Goal: Task Accomplishment & Management: Manage account settings

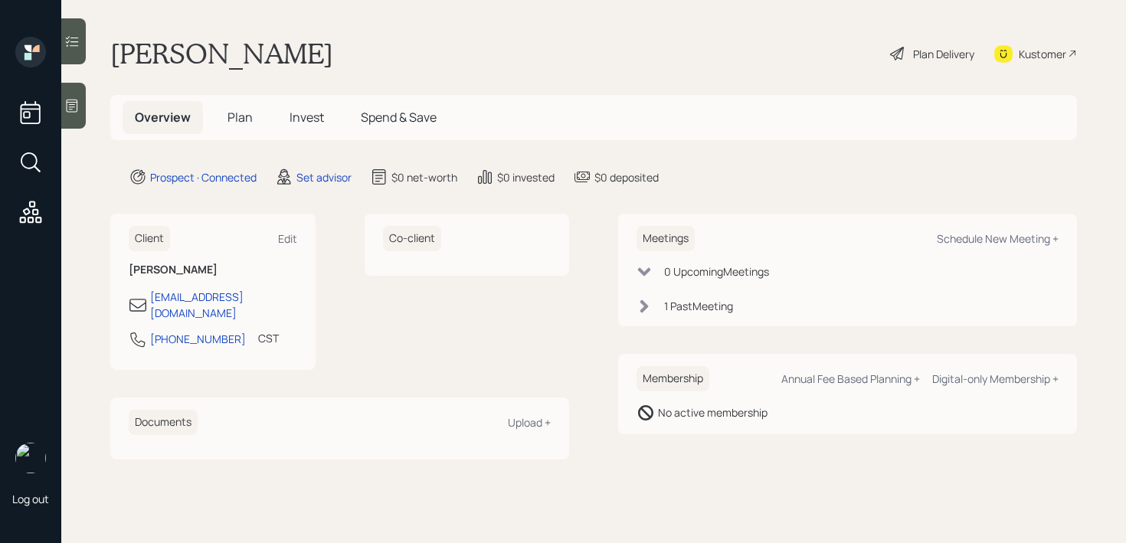
click at [64, 105] on div at bounding box center [73, 106] width 25 height 46
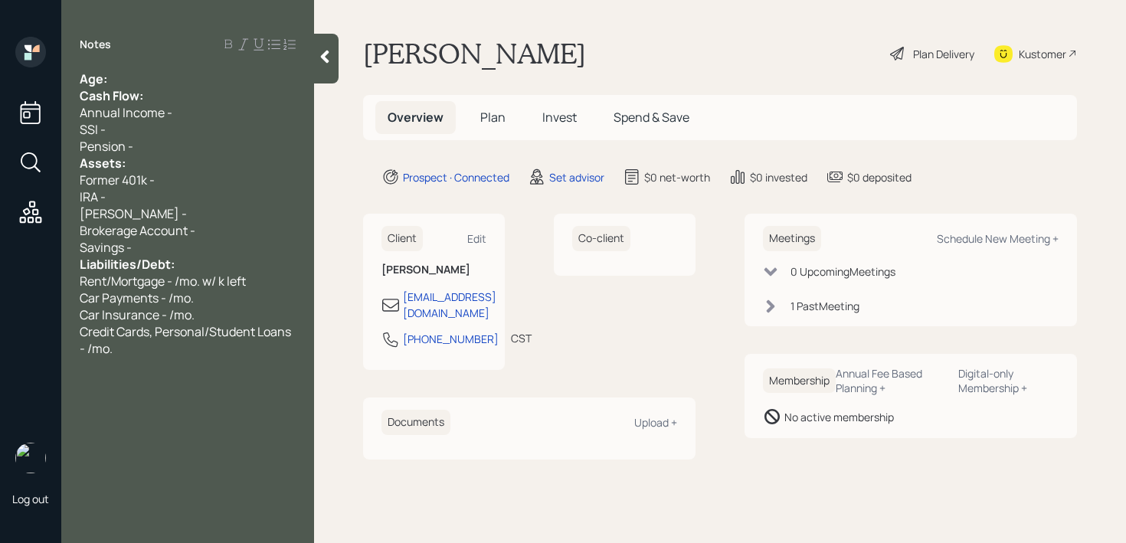
click at [218, 77] on div "Age:" at bounding box center [188, 78] width 216 height 17
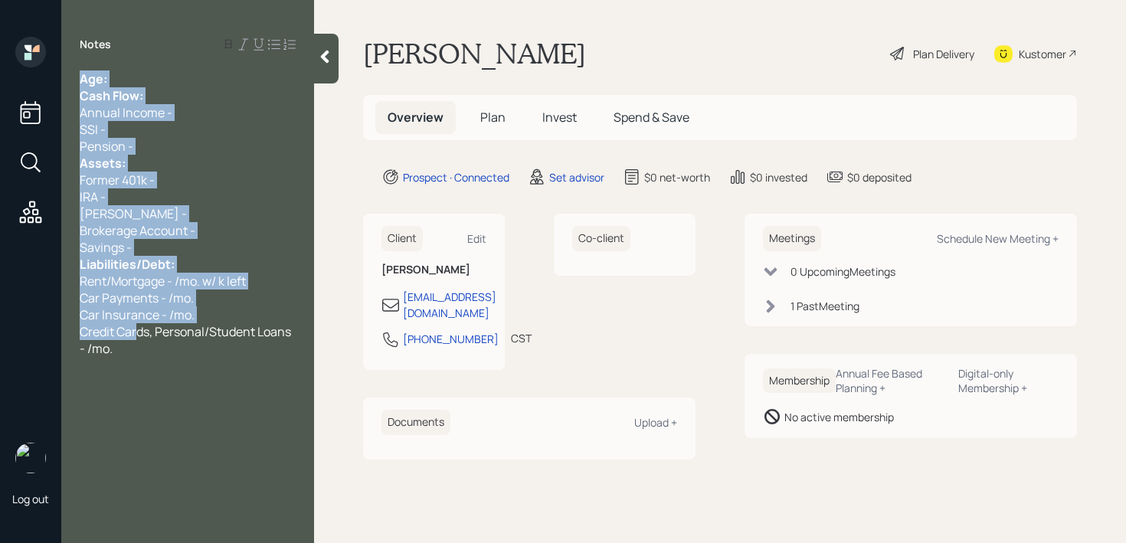
drag, startPoint x: 136, startPoint y: 336, endPoint x: 56, endPoint y: 23, distance: 323.5
click at [56, 23] on div "Log out Notes Age: Cash Flow: Annual Income - SSI - Pension - Assets: Former 40…" at bounding box center [563, 271] width 1126 height 543
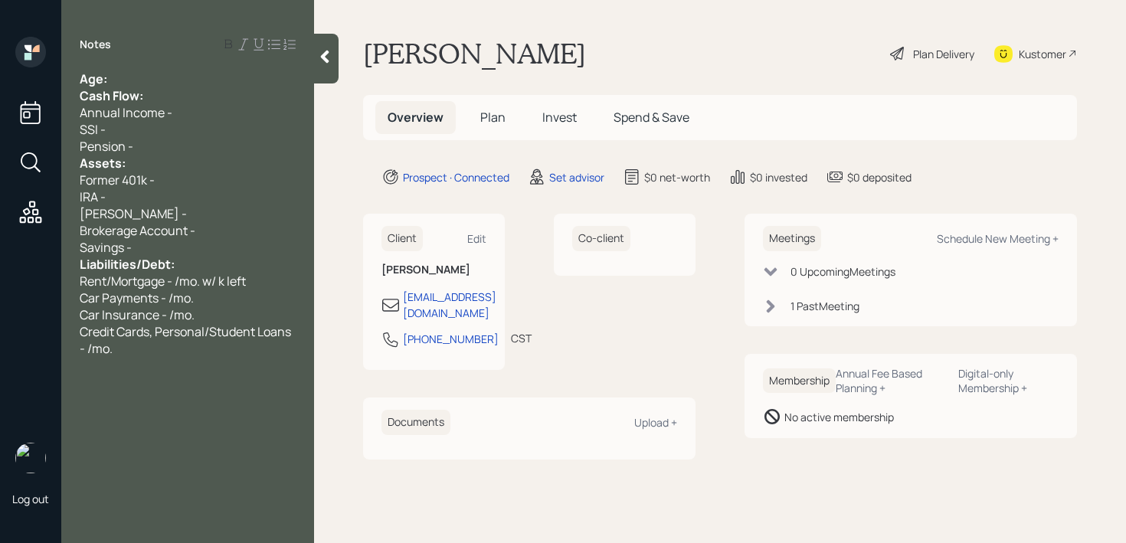
click at [178, 105] on div "Annual Income -" at bounding box center [188, 112] width 216 height 17
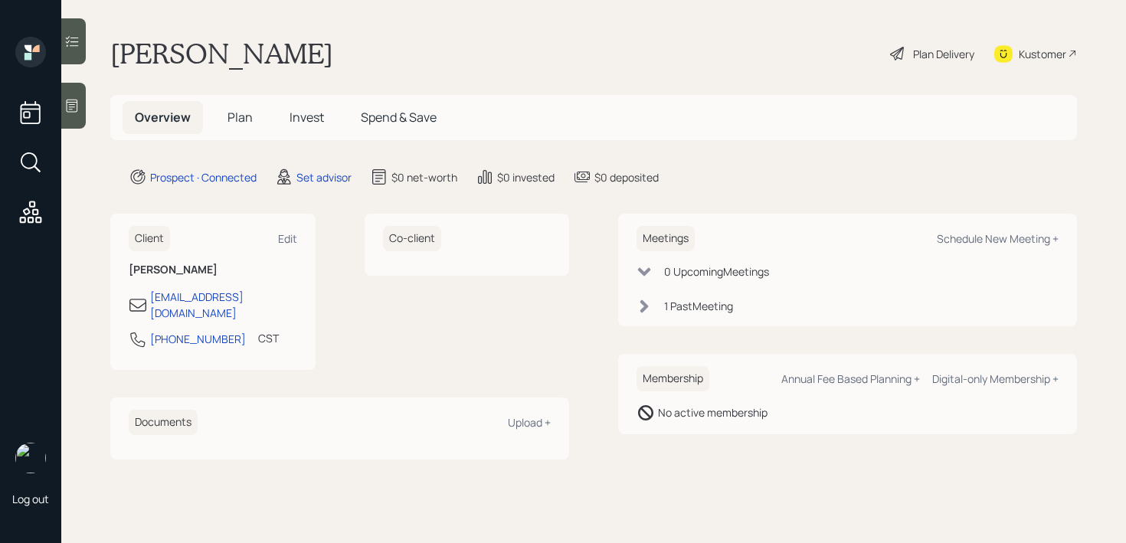
click at [76, 113] on div at bounding box center [73, 106] width 25 height 46
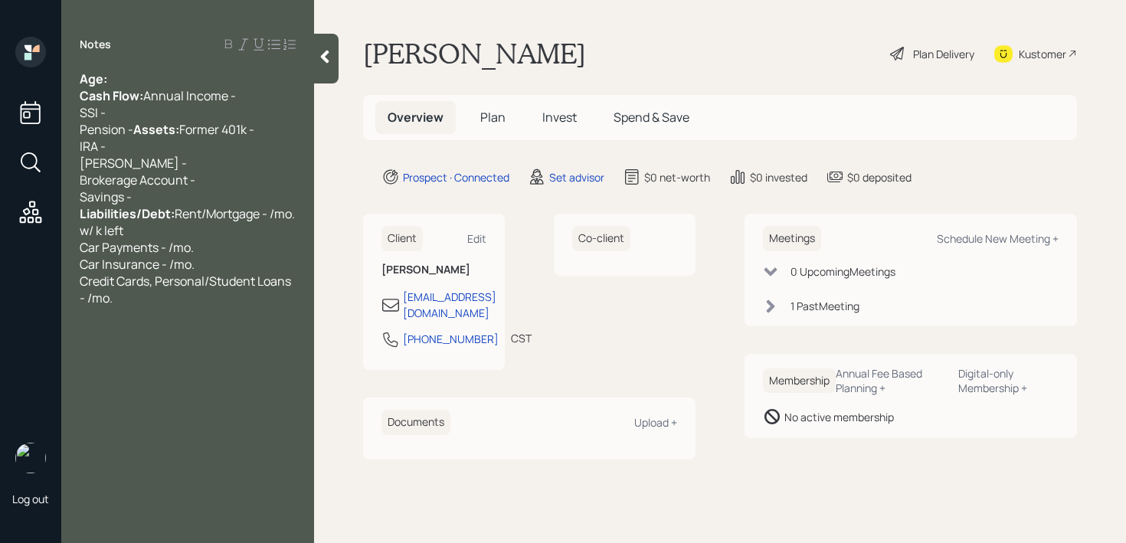
click at [129, 84] on div "Age: Cash Flow: Annual Income - SSI - Pension - Assets: Former 401k - IRA - [PE…" at bounding box center [188, 188] width 216 height 236
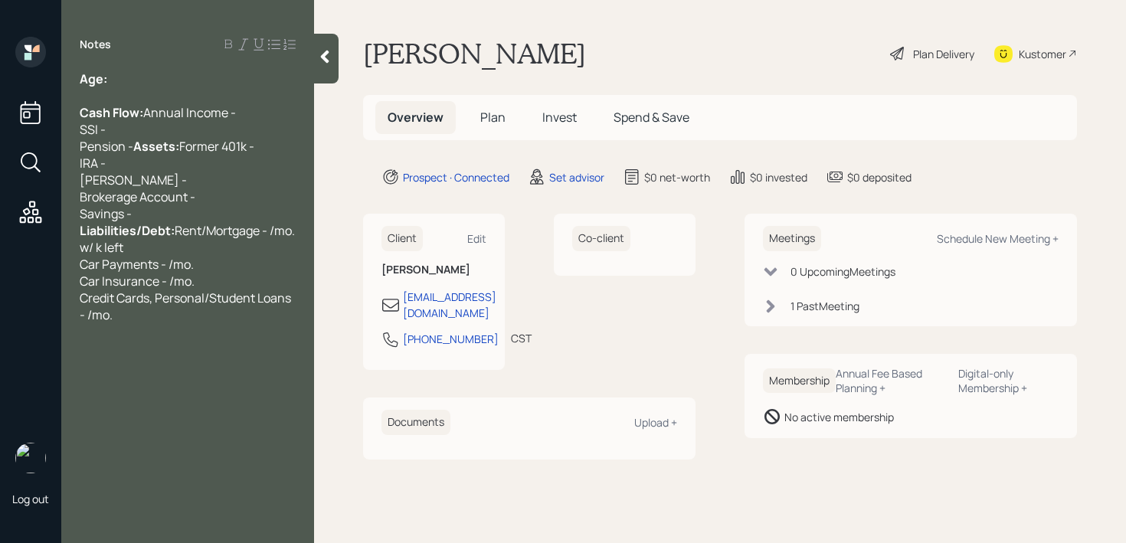
click at [140, 162] on div "Cash Flow: Annual Income - SSI - Pension - Assets: Former 401k - IRA - [PERSON_…" at bounding box center [188, 205] width 216 height 236
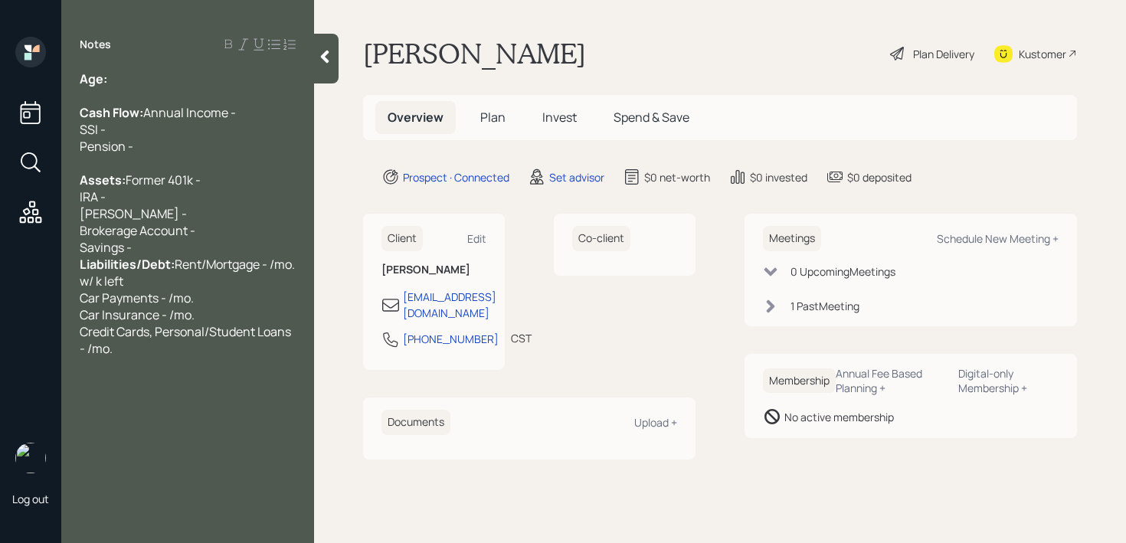
click at [192, 281] on div "Assets: Former 401k - IRA - [PERSON_NAME] - Brokerage Account - Savings - Liabi…" at bounding box center [188, 256] width 216 height 202
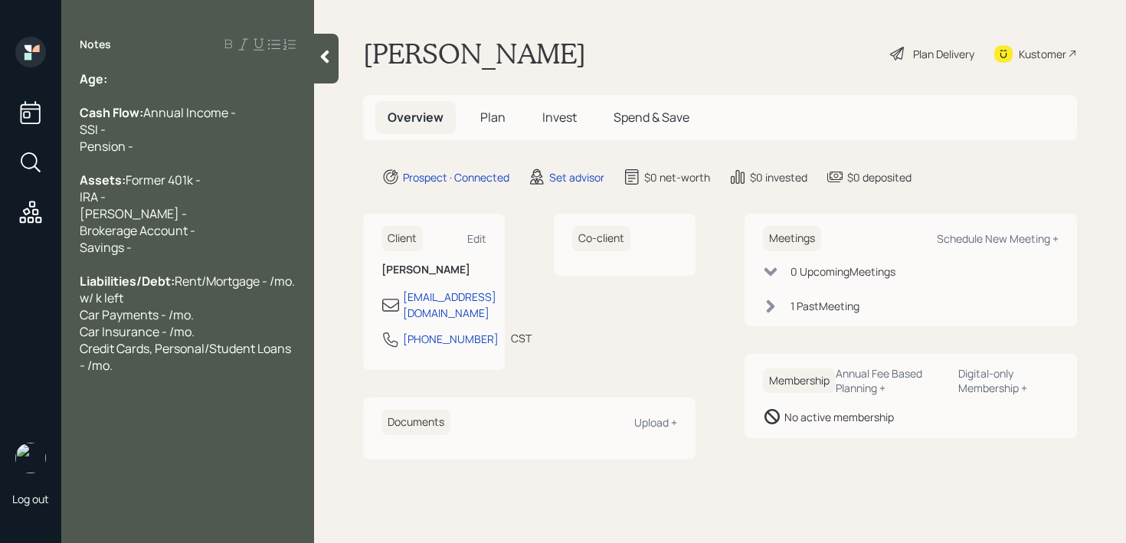
click at [136, 66] on div "Notes Age: Cash Flow: Annual Income - SSI - Pension - Assets: Former 401k - IRA…" at bounding box center [187, 281] width 253 height 488
click at [136, 70] on div "Age:" at bounding box center [188, 78] width 216 height 17
click at [131, 81] on span "Age: [DEMOGRAPHIC_DATA] * 79" at bounding box center [178, 78] width 196 height 17
click at [165, 248] on div "Assets: Former 401k - IRA - [PERSON_NAME] - Brokerage Account - Savings -" at bounding box center [188, 205] width 216 height 101
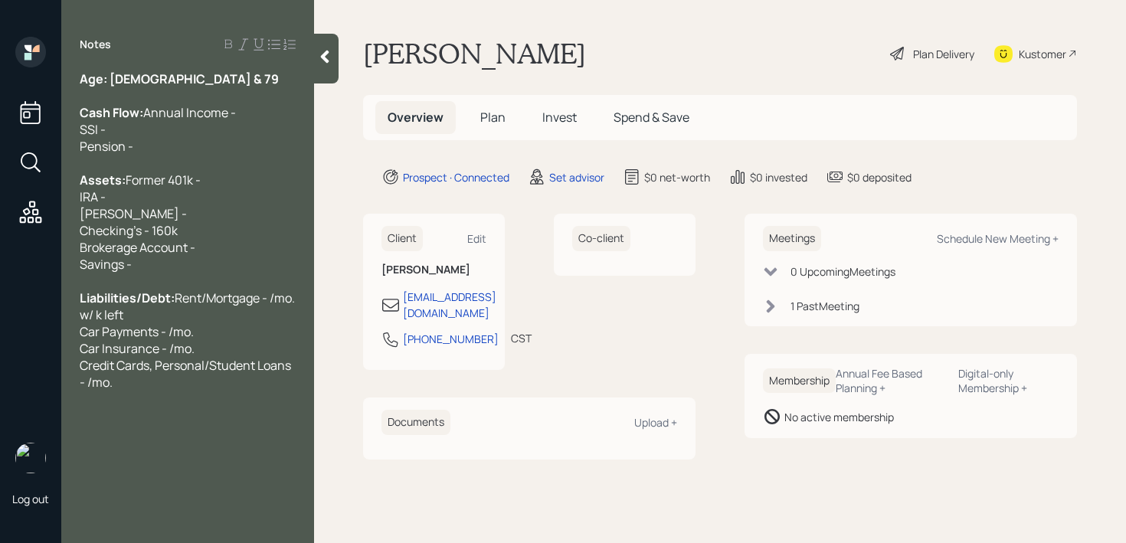
click at [80, 267] on span "Checking's - 160k Brokerage Account - Savings -" at bounding box center [138, 247] width 116 height 51
click at [205, 264] on span "Real Estate Checking's - 160k Brokerage Account - Savings -" at bounding box center [161, 247] width 163 height 51
drag, startPoint x: 212, startPoint y: 241, endPoint x: 14, endPoint y: 239, distance: 198.4
click at [14, 239] on div "Log out Notes Age: [DEMOGRAPHIC_DATA] & 79 Cash Flow: Annual Income - SSI - Pen…" at bounding box center [563, 271] width 1126 height 543
click at [161, 222] on div "Assets: Former 401k - IRA - [PERSON_NAME] -" at bounding box center [188, 188] width 216 height 67
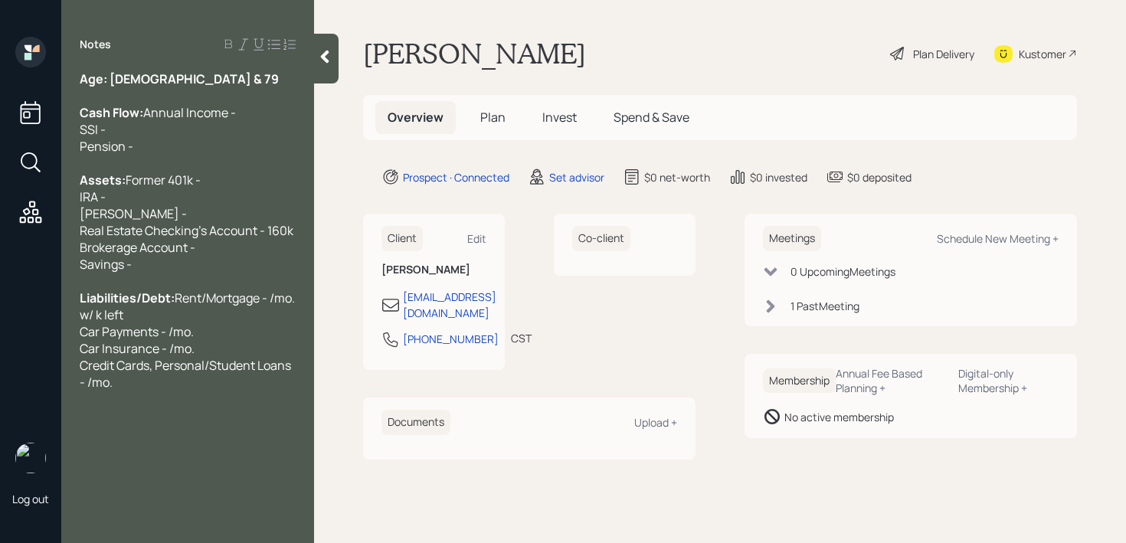
click at [202, 273] on div "Real Estate Checking's Account - 160k Brokerage Account - Savings -" at bounding box center [188, 247] width 216 height 51
click at [205, 273] on div "Real Estate Checking's Account - 160k Brokerage Account - Savings -" at bounding box center [188, 247] width 216 height 51
drag, startPoint x: 208, startPoint y: 280, endPoint x: 0, endPoint y: 280, distance: 208.4
click at [0, 280] on div "Log out Notes Age: [DEMOGRAPHIC_DATA] & 79 Cash Flow: Annual Income - SSI - Pen…" at bounding box center [563, 271] width 1126 height 543
click at [278, 270] on span "Real Estate Checking's Account - 160k Brokerage Account - Savings - 400k" at bounding box center [187, 247] width 214 height 51
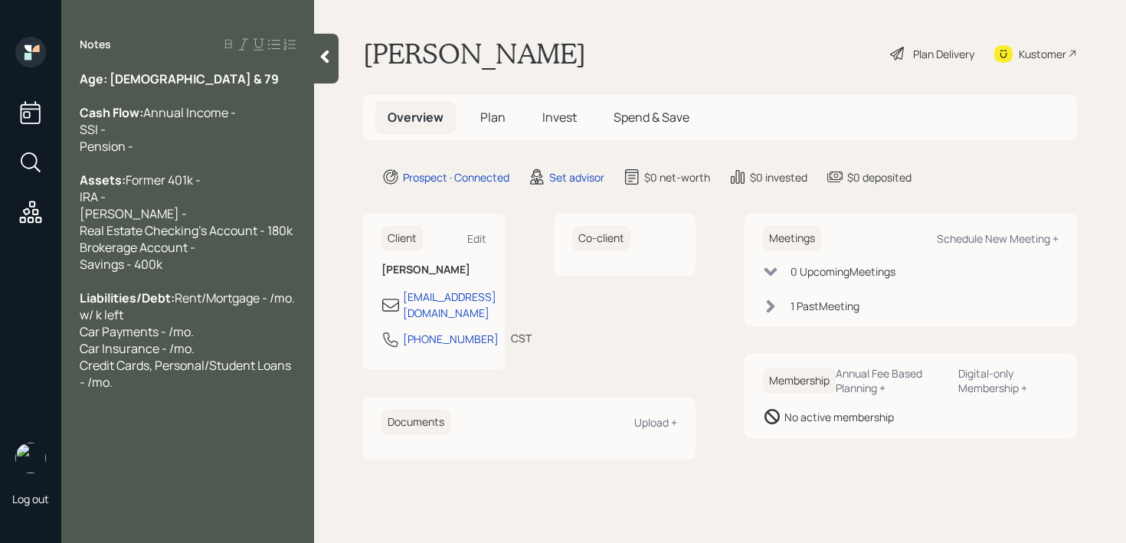
click at [198, 155] on div "Cash Flow: Annual Income - SSI - Pension -" at bounding box center [188, 120] width 216 height 67
click at [200, 150] on div "Cash Flow: Annual Income - SSI - Pension -" at bounding box center [188, 120] width 216 height 67
drag, startPoint x: 11, startPoint y: 360, endPoint x: 0, endPoint y: 360, distance: 10.7
click at [0, 360] on div "Log out Notes Age: [DEMOGRAPHIC_DATA] & 79 Cash Flow: Annual Income - Household…" at bounding box center [563, 271] width 1126 height 543
click at [238, 352] on span "Rent/Mortgage - /mo. w/ k left Car Payments - /mo. Car Insurance - /mo. Credit …" at bounding box center [189, 340] width 218 height 101
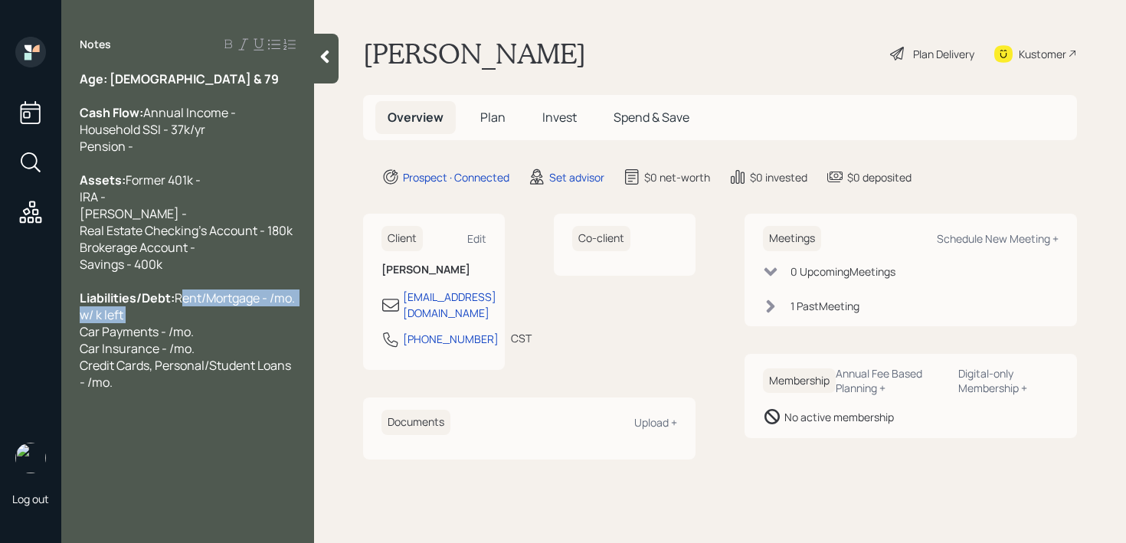
drag, startPoint x: 190, startPoint y: 352, endPoint x: 0, endPoint y: 352, distance: 190.0
click at [0, 352] on div "Log out Notes Age: [DEMOGRAPHIC_DATA] & 79 Cash Flow: Annual Income - Household…" at bounding box center [563, 271] width 1126 height 543
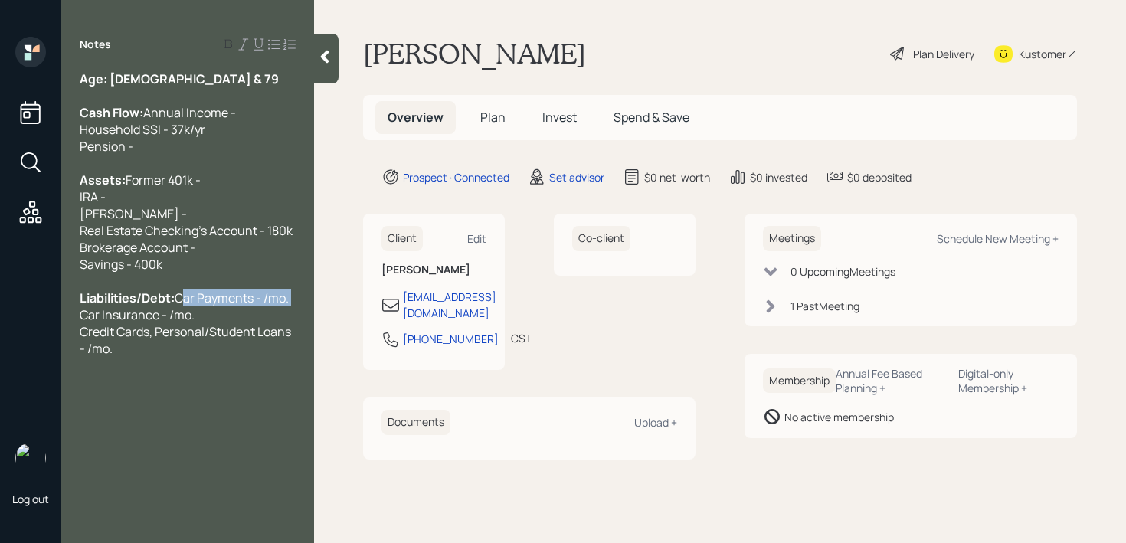
drag, startPoint x: 214, startPoint y: 349, endPoint x: 0, endPoint y: 349, distance: 213.7
click at [0, 349] on div "Log out Notes Age: [DEMOGRAPHIC_DATA] & 79 Cash Flow: Annual Income - Household…" at bounding box center [563, 271] width 1126 height 543
click at [150, 340] on span "Car Insurance - /mo. Credit Cards, Personal/Student Loans - /mo." at bounding box center [187, 315] width 214 height 51
click at [185, 340] on span "Car Insurance - /mo. Credit Cards, Personal/Student Loans - /mo." at bounding box center [187, 315] width 214 height 51
click at [201, 340] on div "Liabilities/Debt: Car Insurance - /mo. Credit Cards, Personal/Student Loans - /…" at bounding box center [188, 306] width 216 height 67
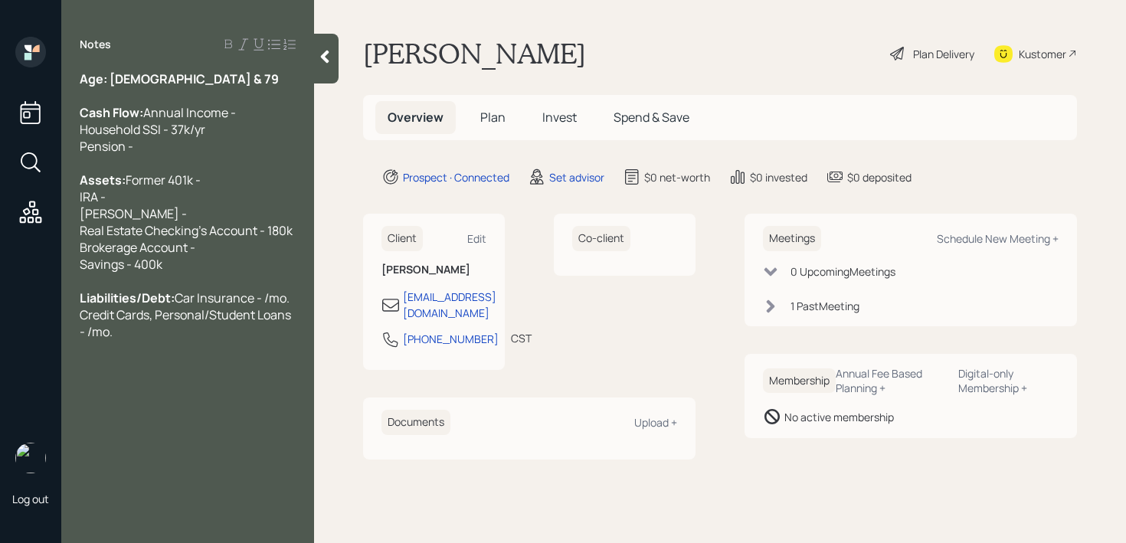
drag, startPoint x: 120, startPoint y: 378, endPoint x: 68, endPoint y: 352, distance: 57.9
click at [68, 340] on div "Age: [DEMOGRAPHIC_DATA] & 79 Cash Flow: Annual Income - Household SSI - 37k/yr …" at bounding box center [187, 205] width 253 height 270
drag, startPoint x: 273, startPoint y: 346, endPoint x: 8, endPoint y: 346, distance: 265.1
click at [8, 346] on div "Log out Notes Age: [DEMOGRAPHIC_DATA] & 79 Cash Flow: Annual Income - Household…" at bounding box center [563, 271] width 1126 height 543
click at [260, 323] on div "Total Monthly Expenses - 2.5k" at bounding box center [188, 314] width 216 height 17
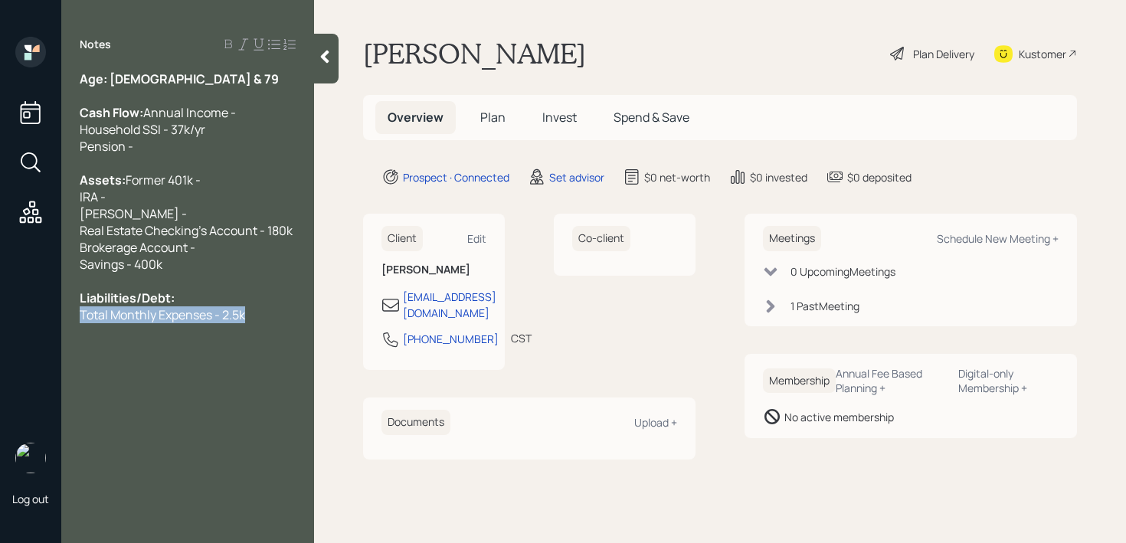
drag, startPoint x: 262, startPoint y: 350, endPoint x: 0, endPoint y: 348, distance: 262.0
click at [0, 348] on div "Log out Notes Age: [DEMOGRAPHIC_DATA] & 79 Cash Flow: Annual Income - Household…" at bounding box center [563, 271] width 1126 height 543
click at [91, 306] on div "Liabilities/Debt:" at bounding box center [188, 290] width 216 height 34
click at [185, 306] on div "Liabilities/Debt:" at bounding box center [188, 290] width 216 height 34
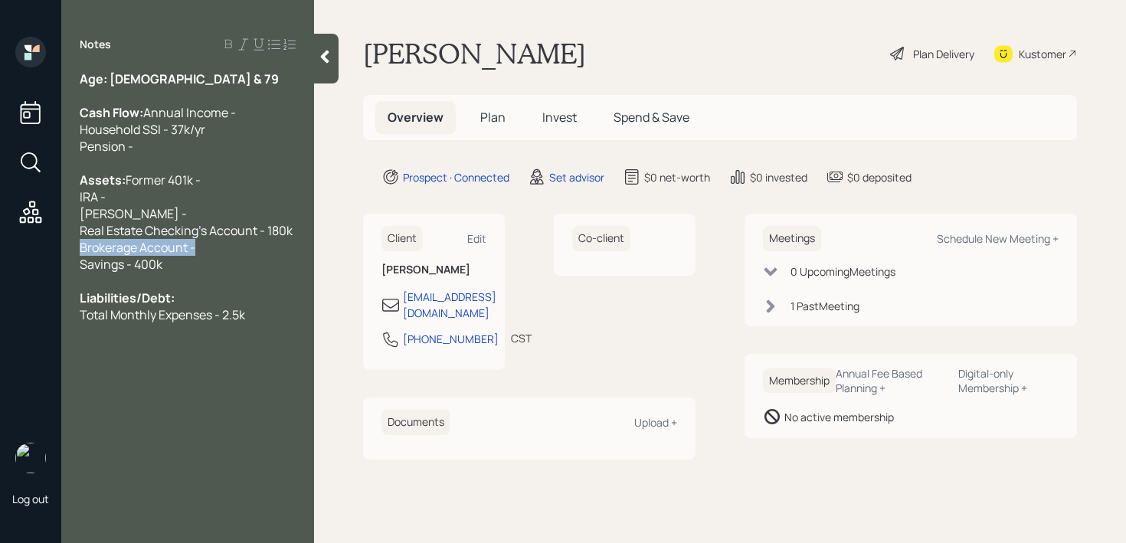
drag, startPoint x: 224, startPoint y: 286, endPoint x: 58, endPoint y: 286, distance: 166.2
click at [58, 286] on div "Log out Notes Age: [DEMOGRAPHIC_DATA] & 79 Cash Flow: Annual Income - Household…" at bounding box center [563, 271] width 1126 height 543
click at [141, 273] on span "Real Estate Checking's Account - 180k Brokerage Account - Savings - 400k" at bounding box center [186, 247] width 213 height 51
drag, startPoint x: 287, startPoint y: 277, endPoint x: 101, endPoint y: 277, distance: 185.4
click at [101, 273] on div "Real Estate Checking's Account - 180k Brokerage Account - Savings - 400k" at bounding box center [188, 247] width 216 height 51
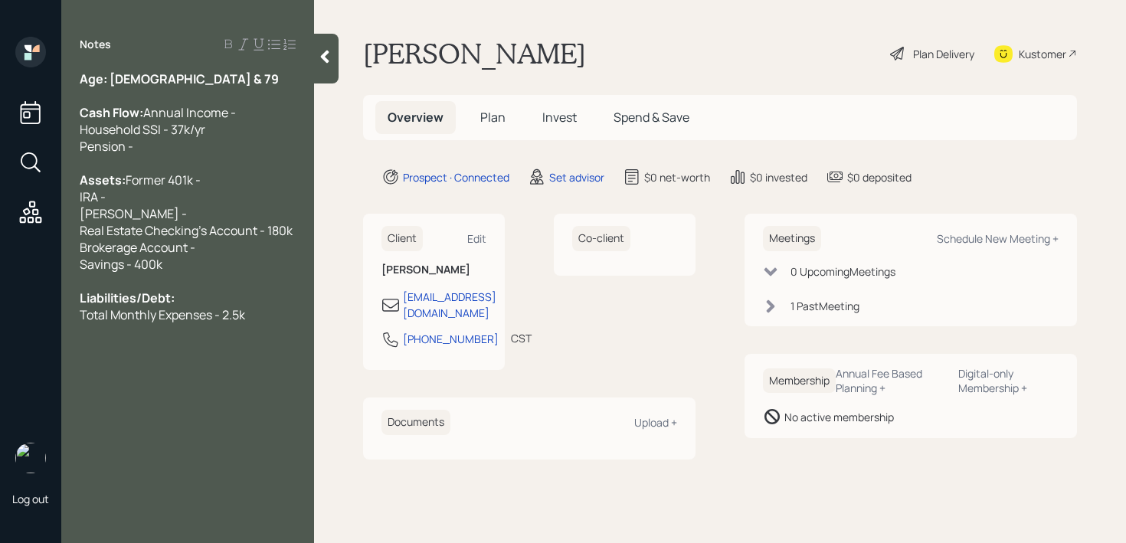
click at [121, 261] on span "Real Estate Checking's Account - 180k Brokerage Account - Savings - 400k" at bounding box center [186, 247] width 213 height 51
drag, startPoint x: 158, startPoint y: 250, endPoint x: 70, endPoint y: 233, distance: 89.7
click at [70, 233] on div "Age: [DEMOGRAPHIC_DATA] & 79 Cash Flow: Annual Income - Household SSI - 37k/yr …" at bounding box center [187, 196] width 253 height 253
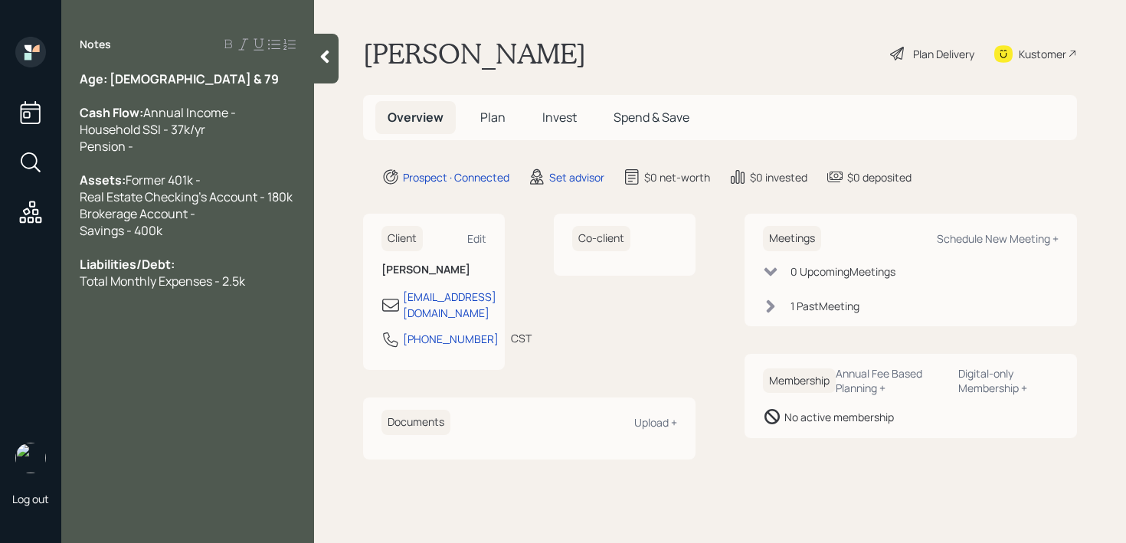
drag, startPoint x: 188, startPoint y: 208, endPoint x: 0, endPoint y: 208, distance: 188.4
click at [0, 208] on div "Log out Notes Age: [DEMOGRAPHIC_DATA] & 79 Cash Flow: Annual Income - Household…" at bounding box center [563, 271] width 1126 height 543
drag, startPoint x: 214, startPoint y: 228, endPoint x: 0, endPoint y: 228, distance: 213.7
click at [0, 228] on div "Log out Notes Age: [DEMOGRAPHIC_DATA] & 79 Cash Flow: Annual Income - Household…" at bounding box center [563, 271] width 1126 height 543
click at [224, 239] on div "Real Estate Checking's Account - 180k Brokerage Account - Savings - 400k" at bounding box center [188, 213] width 216 height 51
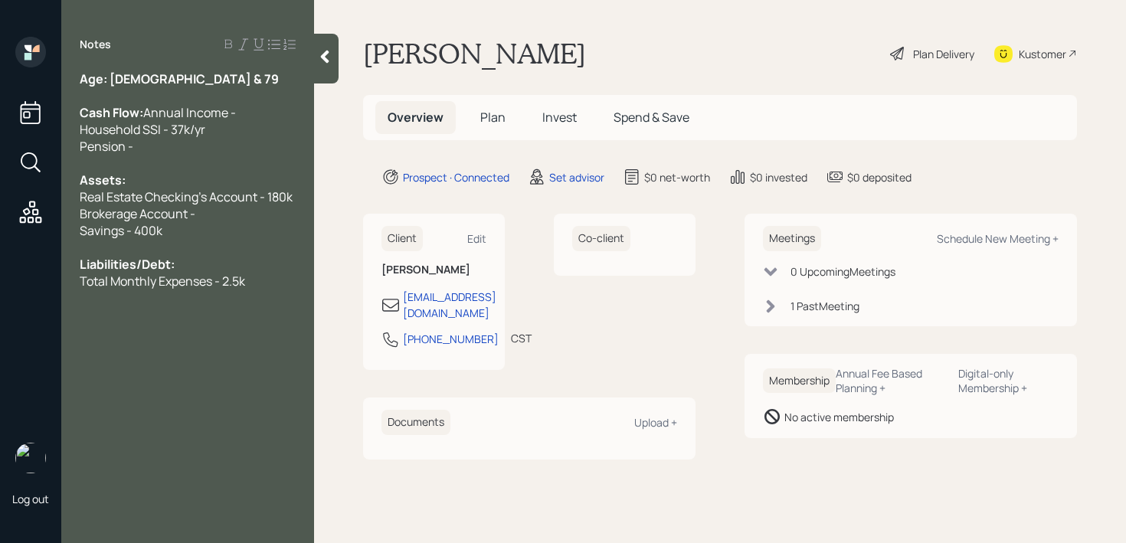
click at [231, 236] on div "Real Estate Checking's Account - 180k Brokerage Account - Savings - 400k" at bounding box center [188, 213] width 216 height 51
drag, startPoint x: 201, startPoint y: 160, endPoint x: 0, endPoint y: 162, distance: 201.5
click at [0, 162] on div "Log out Notes Age: [DEMOGRAPHIC_DATA] & 79 Cash Flow: Annual Income - Household…" at bounding box center [563, 271] width 1126 height 543
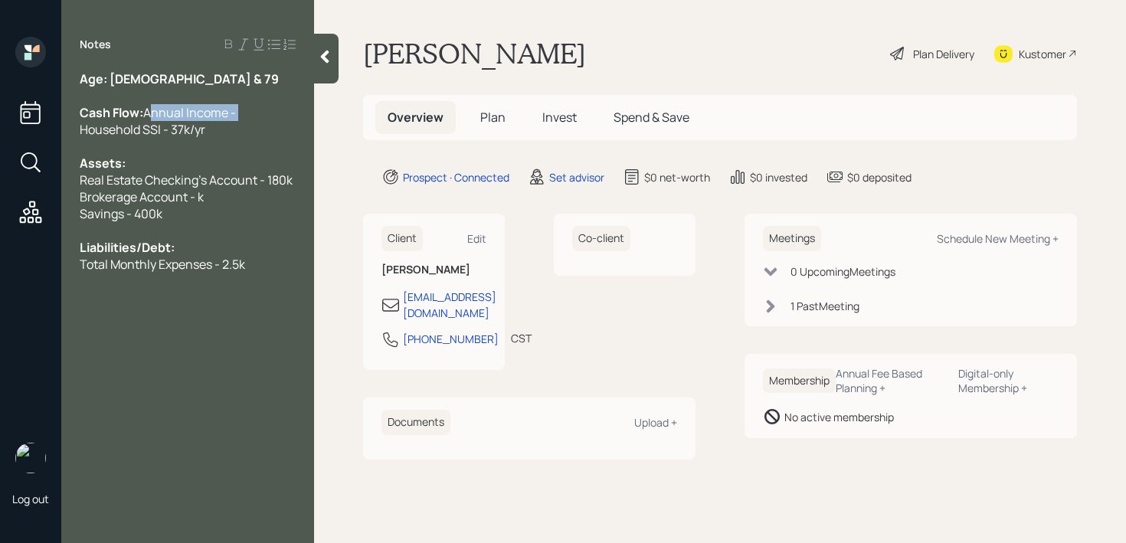
drag, startPoint x: 181, startPoint y: 127, endPoint x: 0, endPoint y: 127, distance: 180.8
click at [0, 127] on div "Log out Notes Age: [DEMOGRAPHIC_DATA] & 79 Cash Flow: Annual Income - Household…" at bounding box center [563, 271] width 1126 height 543
click at [194, 213] on span "Real Estate Checking's Account - 180k Brokerage Account - k Savings - 400k" at bounding box center [186, 197] width 213 height 51
drag, startPoint x: 218, startPoint y: 213, endPoint x: 0, endPoint y: 213, distance: 218.3
click at [0, 213] on div "Log out Notes Age: [DEMOGRAPHIC_DATA] & 79 Cash Flow: Annual Income - Household…" at bounding box center [563, 271] width 1126 height 543
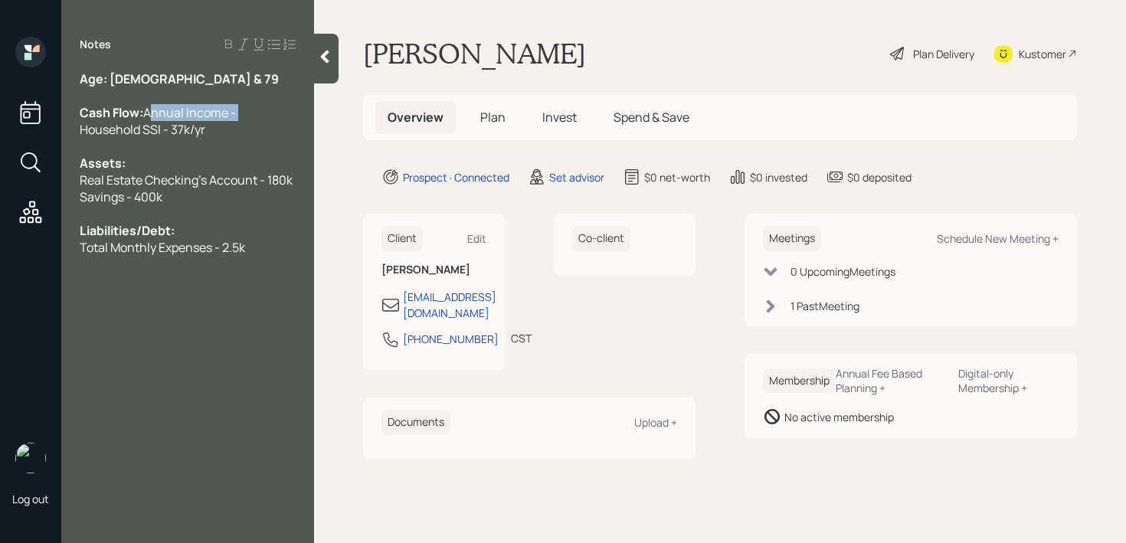
drag, startPoint x: 197, startPoint y: 132, endPoint x: 0, endPoint y: 132, distance: 196.9
click at [0, 132] on div "Log out Notes Age: [DEMOGRAPHIC_DATA] & 79 Cash Flow: Annual Income - Household…" at bounding box center [563, 271] width 1126 height 543
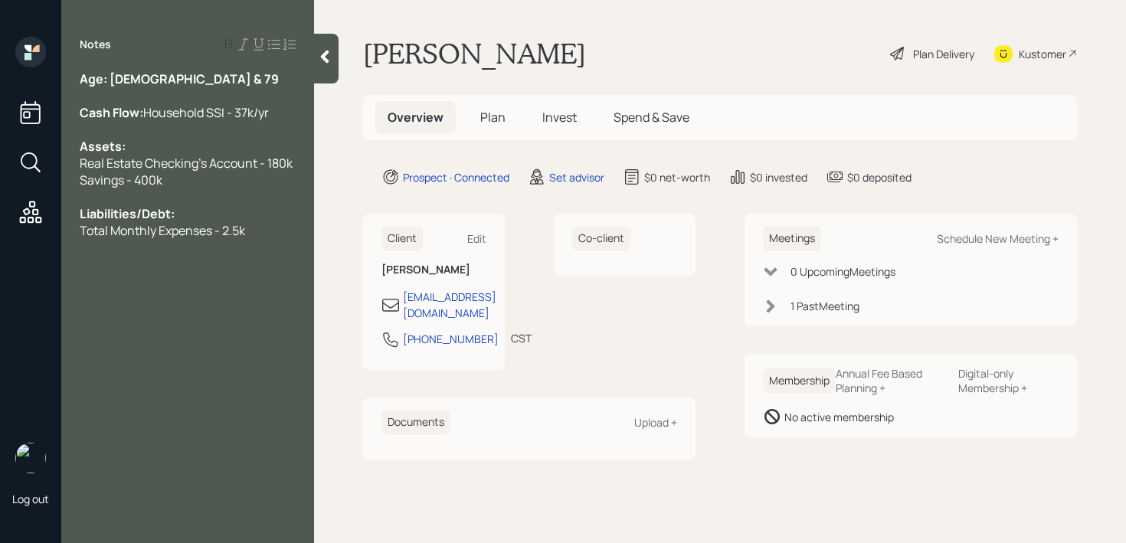
click at [176, 83] on div "Age: [DEMOGRAPHIC_DATA] & 79" at bounding box center [188, 78] width 216 height 17
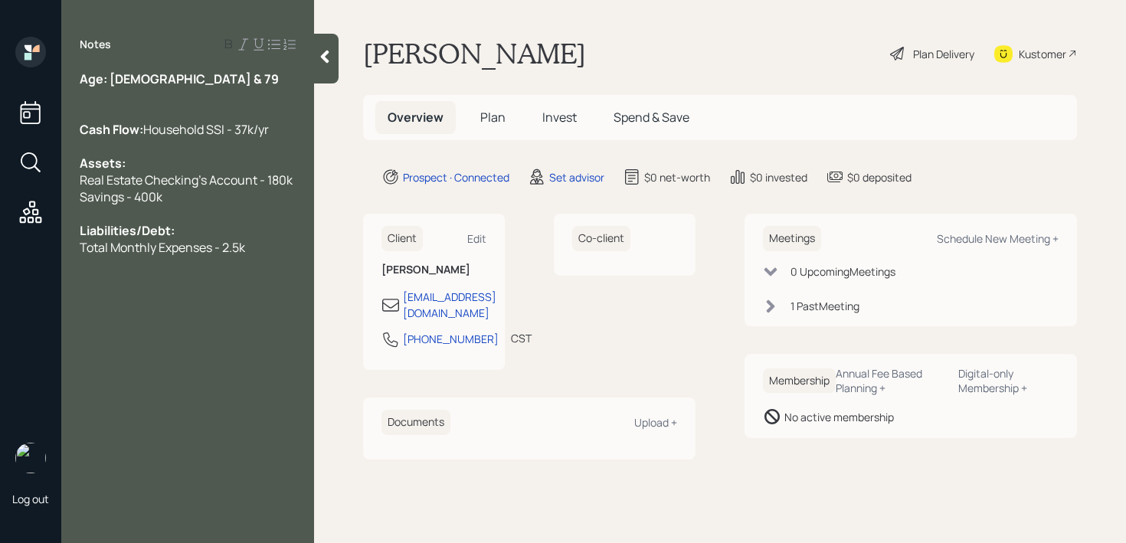
click at [201, 239] on div "Liabilities/Debt:" at bounding box center [188, 222] width 216 height 34
drag, startPoint x: 153, startPoint y: 76, endPoint x: 0, endPoint y: 76, distance: 153.2
click at [0, 76] on div "Log out Notes Age: [DEMOGRAPHIC_DATA] & 79 Cash Flow: Household SSI - 37k/yr As…" at bounding box center [563, 271] width 1126 height 543
click at [171, 89] on div at bounding box center [188, 95] width 216 height 17
drag, startPoint x: 170, startPoint y: 77, endPoint x: 112, endPoint y: 77, distance: 58.2
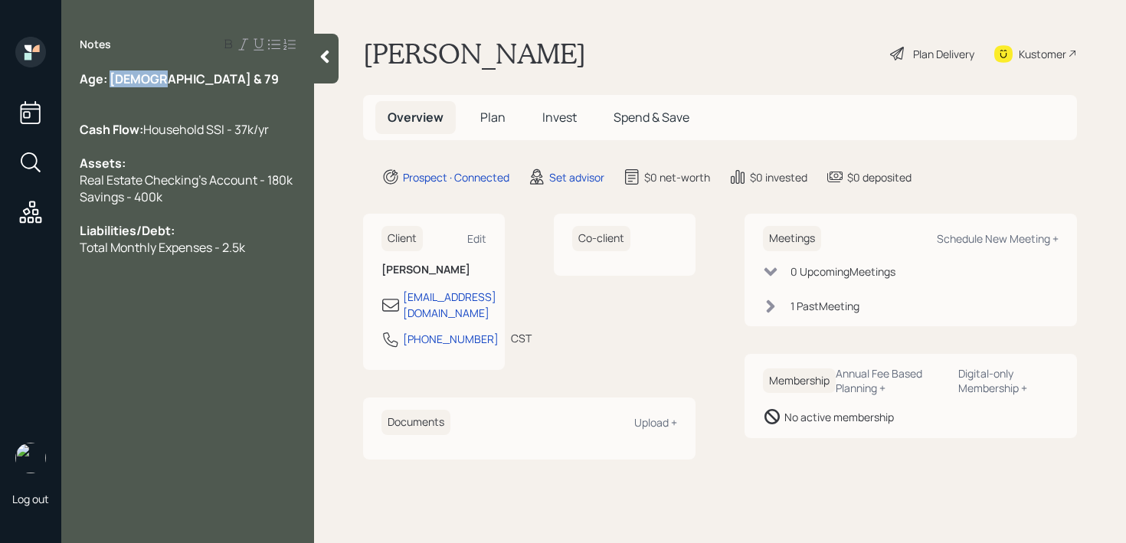
click at [112, 77] on div "Age: [DEMOGRAPHIC_DATA] & 79" at bounding box center [188, 78] width 216 height 17
click at [174, 76] on div "Age: [DEMOGRAPHIC_DATA] & 79" at bounding box center [188, 78] width 216 height 17
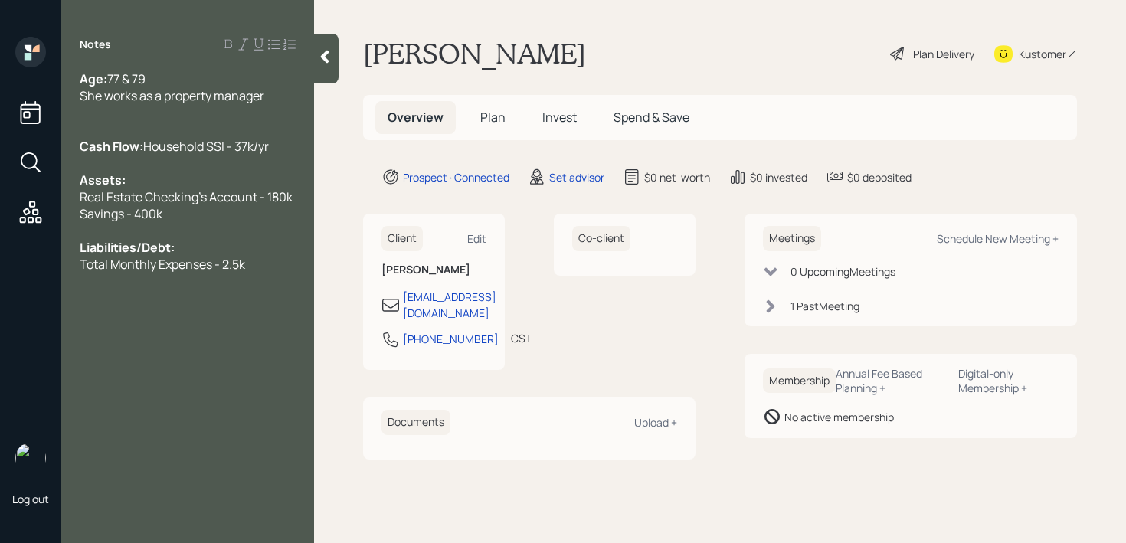
click at [211, 155] on div "Cash Flow: Household SSI - 37k/yr" at bounding box center [188, 138] width 216 height 34
click at [279, 85] on div "Age: [DEMOGRAPHIC_DATA] & 79" at bounding box center [188, 78] width 216 height 17
drag, startPoint x: 279, startPoint y: 92, endPoint x: 5, endPoint y: 92, distance: 273.5
click at [5, 92] on div "Log out Notes Age: [DEMOGRAPHIC_DATA] & 79 She works as a property manager Cash…" at bounding box center [563, 271] width 1126 height 543
click at [139, 87] on div "Age: [DEMOGRAPHIC_DATA] & 79 She works as a property manager Cash Flow: Househo…" at bounding box center [188, 171] width 216 height 202
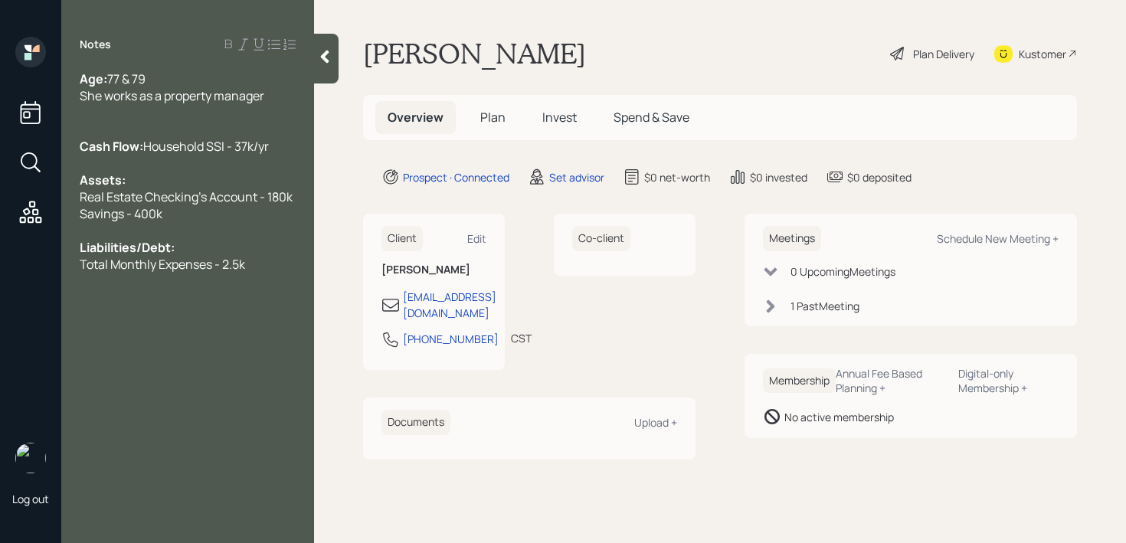
click at [210, 95] on span "She works as a property manager" at bounding box center [172, 95] width 185 height 17
drag, startPoint x: 295, startPoint y: 96, endPoint x: 34, endPoint y: 96, distance: 261.2
click at [35, 96] on div "Log out Notes Age: [DEMOGRAPHIC_DATA] & 79 She works as a property manager Cash…" at bounding box center [563, 271] width 1126 height 543
click at [130, 96] on span "She works as a property manager" at bounding box center [172, 95] width 185 height 17
drag, startPoint x: 145, startPoint y: 101, endPoint x: 42, endPoint y: 101, distance: 102.7
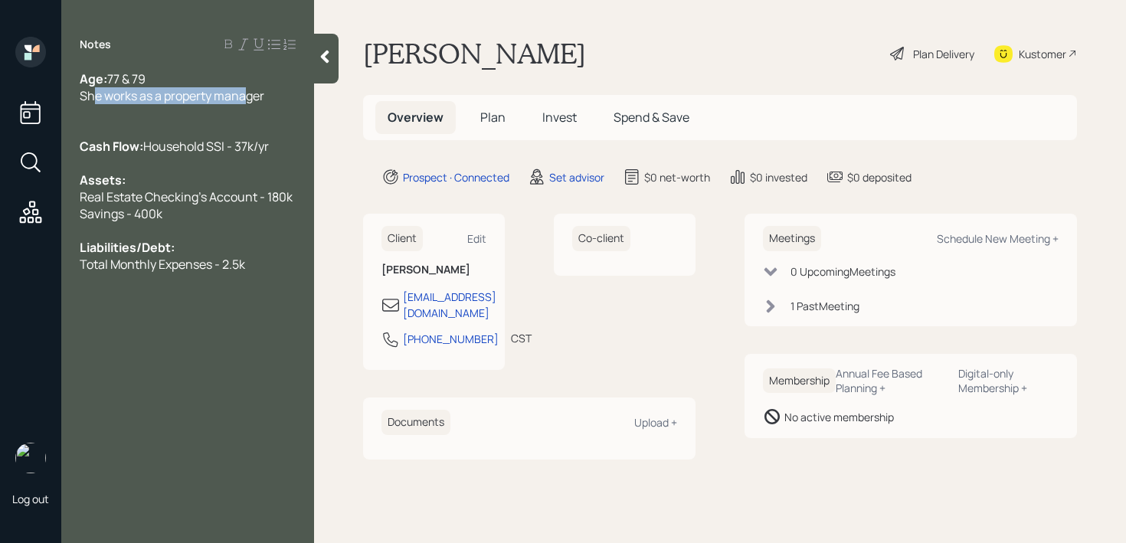
click at [42, 101] on div "Log out Notes Age: [DEMOGRAPHIC_DATA] & 79 She works as a property manager Cash…" at bounding box center [563, 271] width 1126 height 543
click at [151, 100] on span "She works as a property manager" at bounding box center [172, 95] width 185 height 17
click at [248, 273] on div "Total Monthly Expenses - 2.5k" at bounding box center [188, 264] width 216 height 17
click at [972, 232] on div "Schedule New Meeting +" at bounding box center [998, 238] width 122 height 15
select select "round-[PERSON_NAME]"
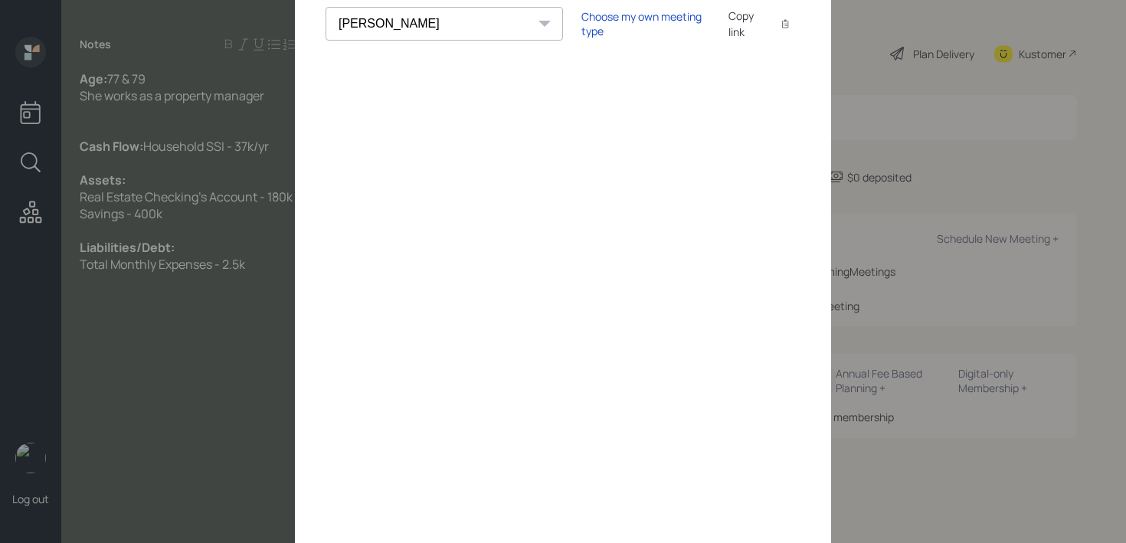
scroll to position [104, 0]
click at [581, 25] on div "Choose my own meeting type" at bounding box center [645, 21] width 129 height 29
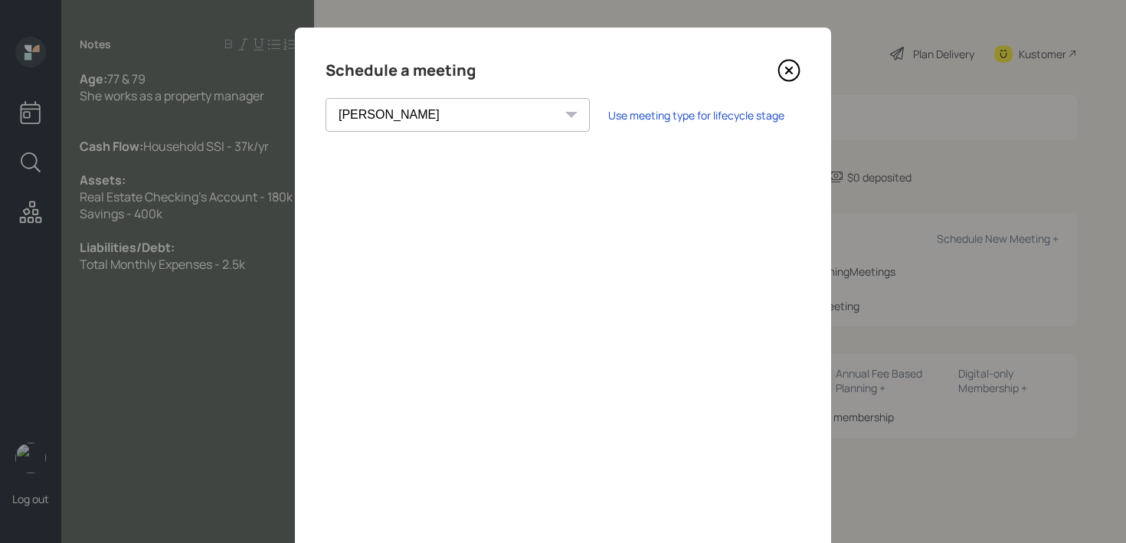
scroll to position [0, 0]
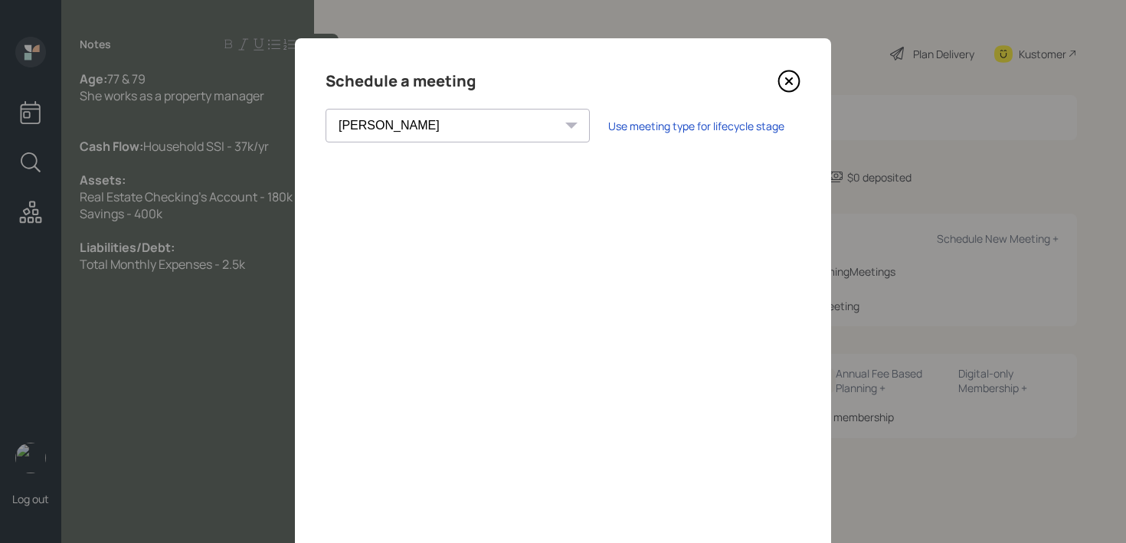
click at [787, 87] on icon at bounding box center [789, 81] width 23 height 23
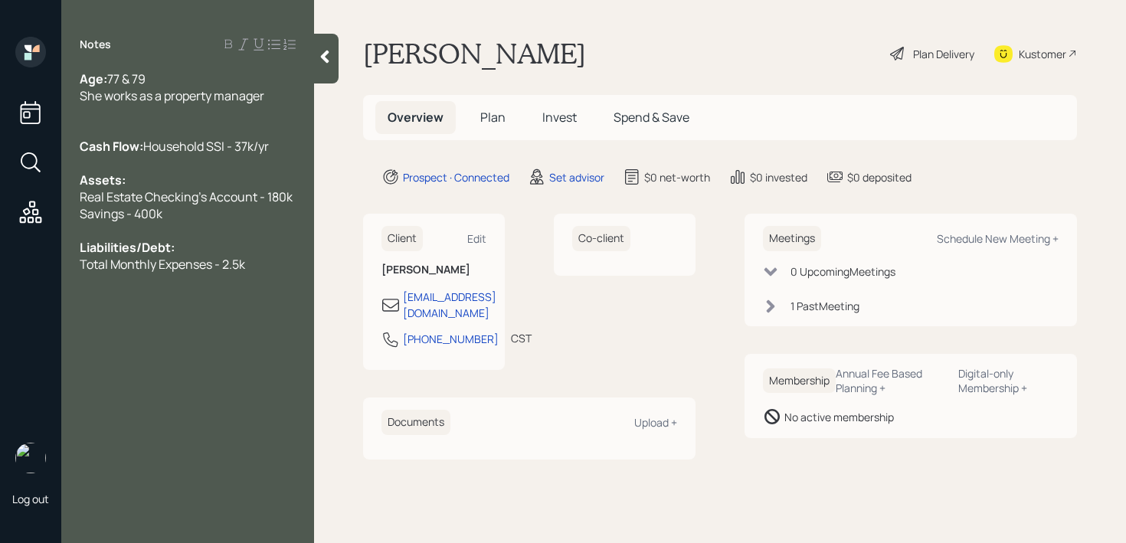
click at [257, 273] on div "Total Monthly Expenses - 2.5k" at bounding box center [188, 264] width 216 height 17
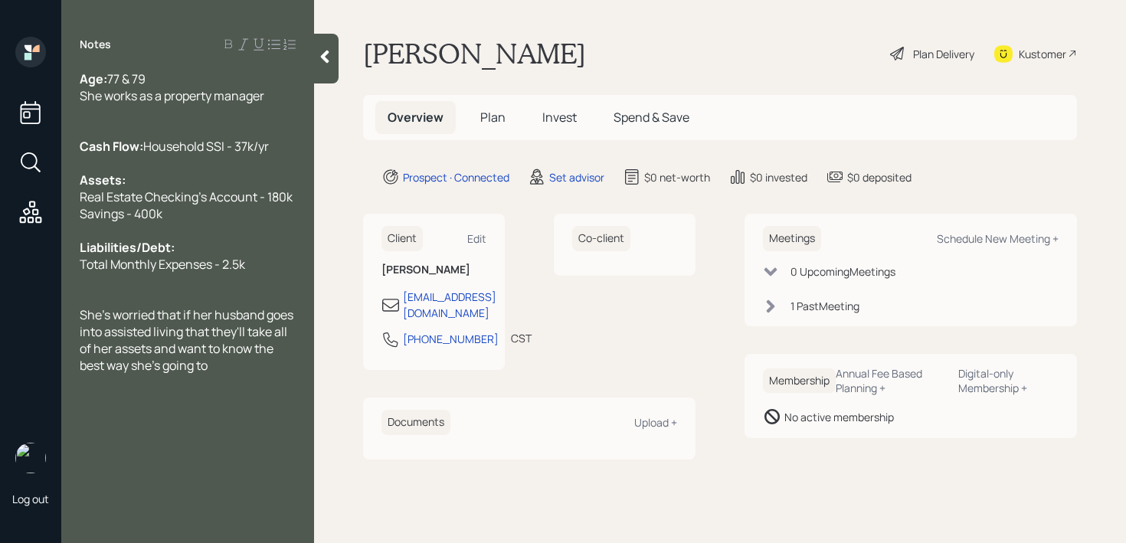
click at [136, 222] on span "Real Estate Checking's Account - 180k Savings - 400k" at bounding box center [186, 205] width 213 height 34
click at [226, 222] on div "Real Estate Checking's Account - 180k Savings - ~400k" at bounding box center [188, 205] width 216 height 34
click at [253, 370] on span "She's worried that if her husband goes into assisted living that they'll take a…" at bounding box center [188, 339] width 216 height 67
click at [253, 374] on div "She's worried that if her husband goes into assisted living that they'll take a…" at bounding box center [188, 339] width 216 height 67
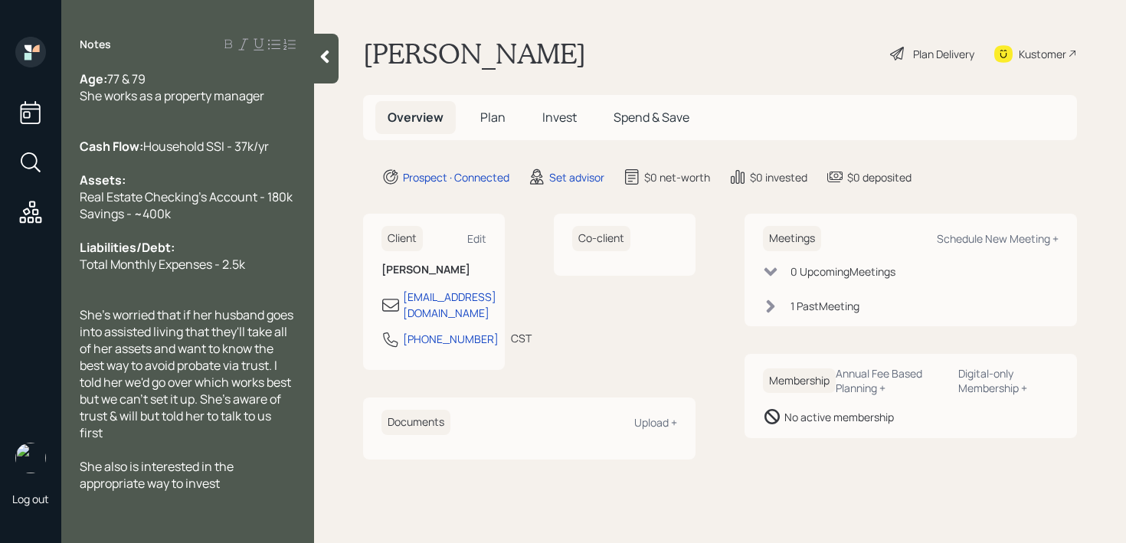
click at [268, 492] on div "She also is interested in the appropriate way to invest" at bounding box center [188, 475] width 216 height 34
drag, startPoint x: 175, startPoint y: 165, endPoint x: 244, endPoint y: 125, distance: 79.6
click at [174, 155] on span "Household SSI - 37k/yr" at bounding box center [206, 146] width 126 height 17
click at [287, 101] on div "She works as a property manager" at bounding box center [188, 95] width 216 height 17
click at [318, 77] on div at bounding box center [326, 59] width 25 height 50
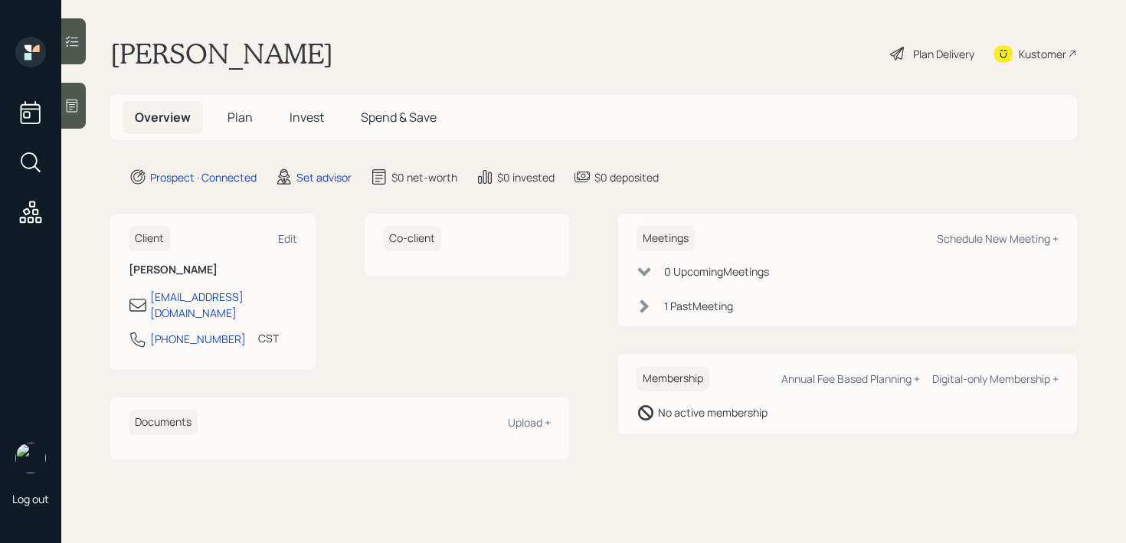
click at [495, 61] on div "[PERSON_NAME] Plan Delivery Kustomer" at bounding box center [593, 54] width 967 height 34
